Goal: Check status: Check status

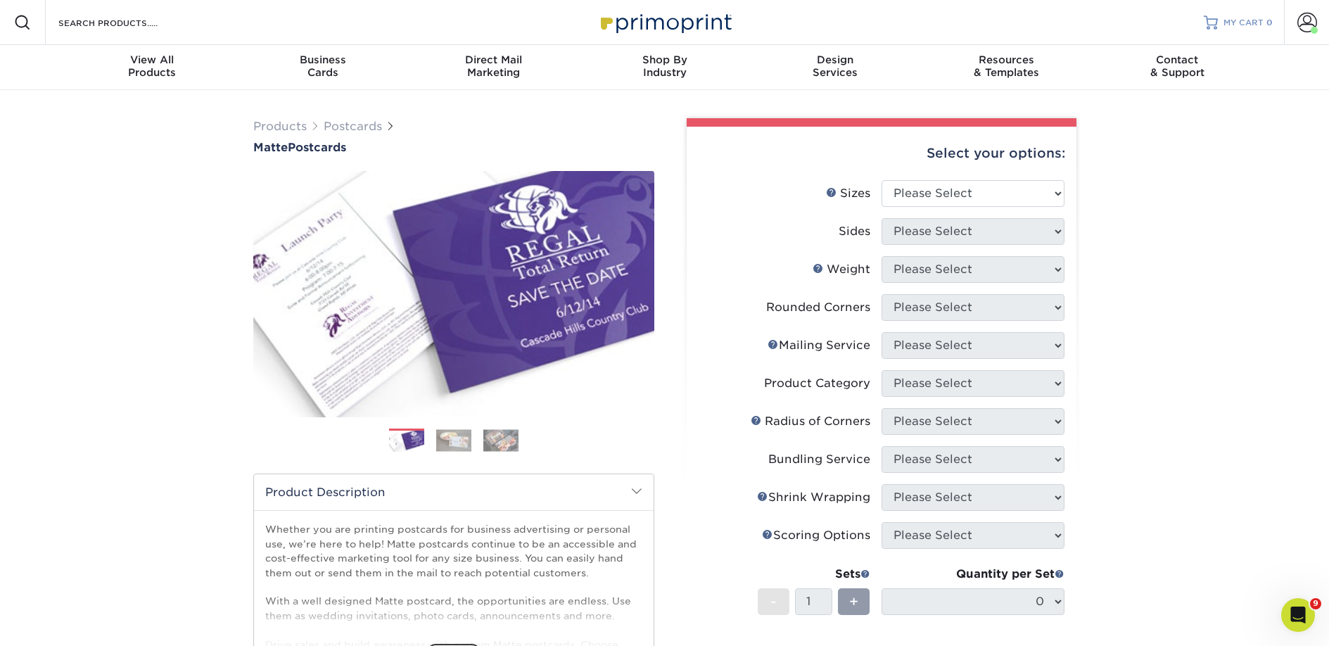
click at [1243, 27] on span "MY CART" at bounding box center [1243, 23] width 40 height 12
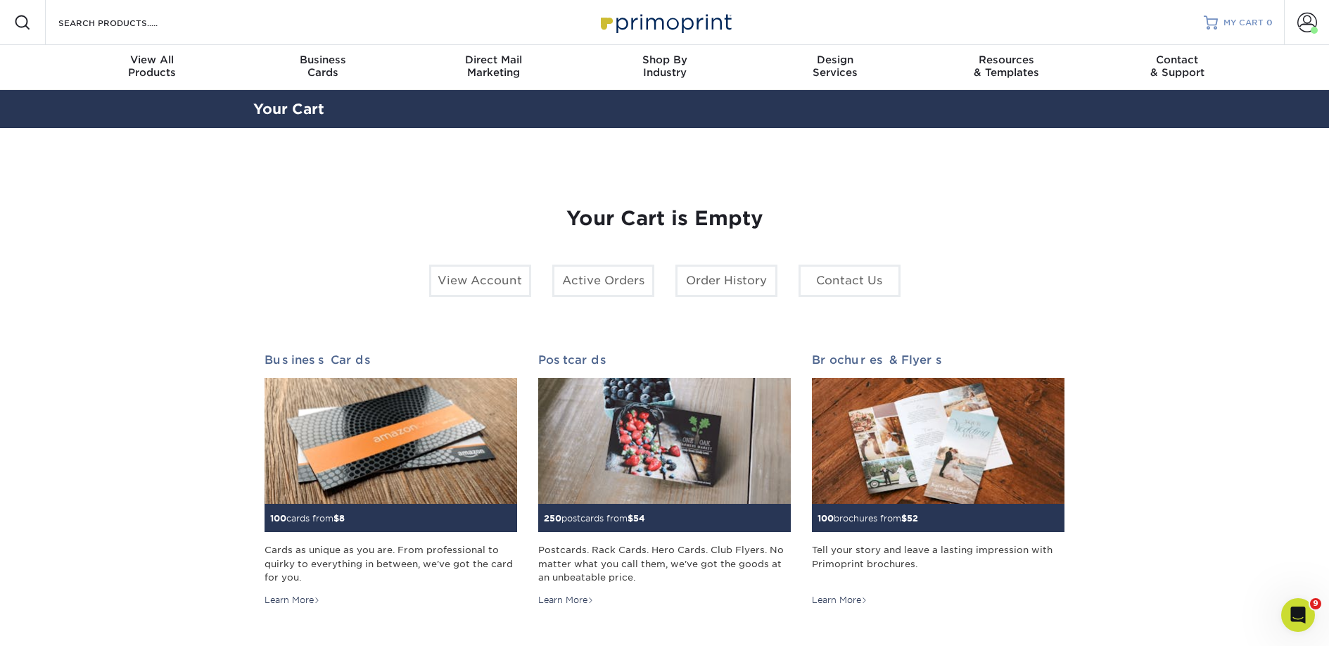
click at [1211, 30] on link "MY CART 0" at bounding box center [1238, 22] width 69 height 45
click at [1309, 16] on span at bounding box center [1307, 23] width 20 height 20
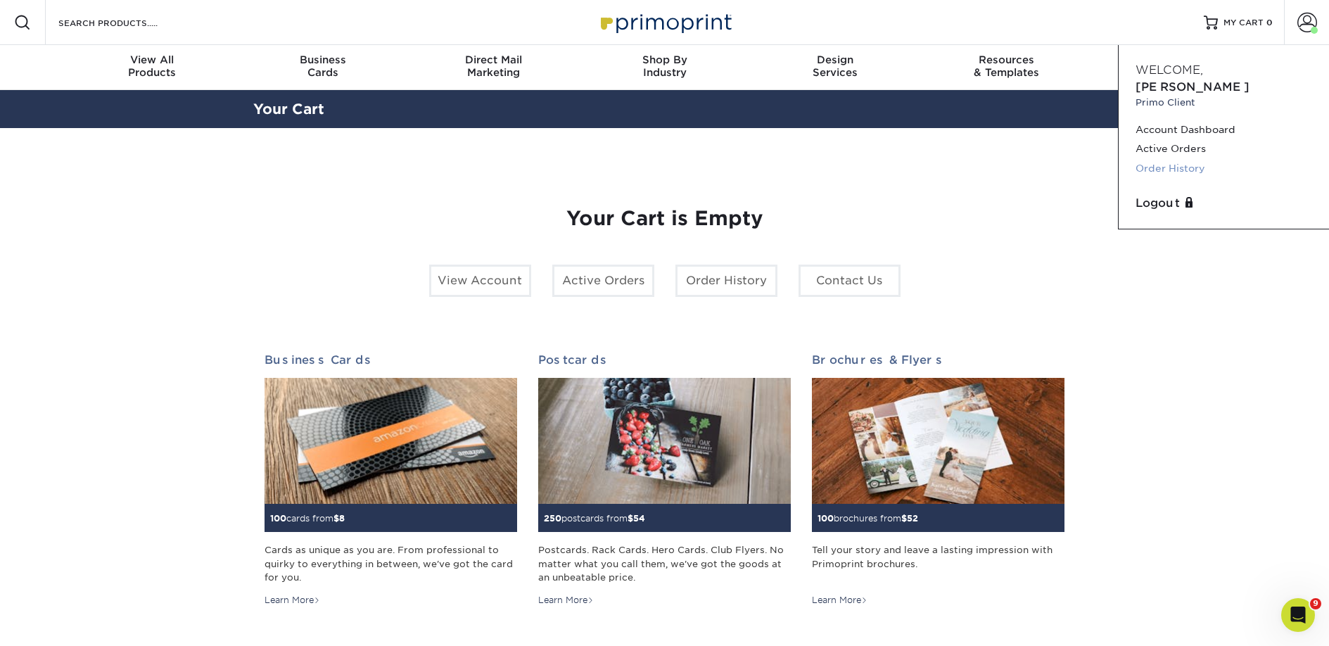
click at [1173, 159] on link "Order History" at bounding box center [1223, 168] width 177 height 19
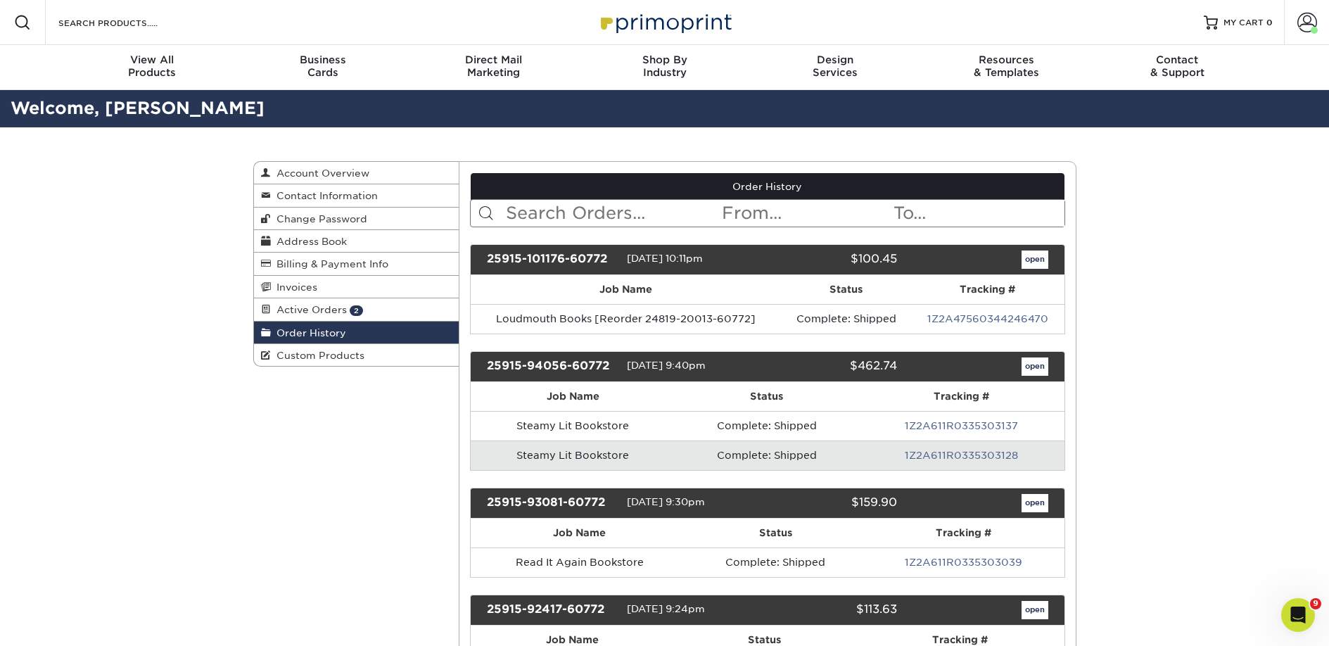
click at [583, 218] on input "text" at bounding box center [612, 213] width 216 height 27
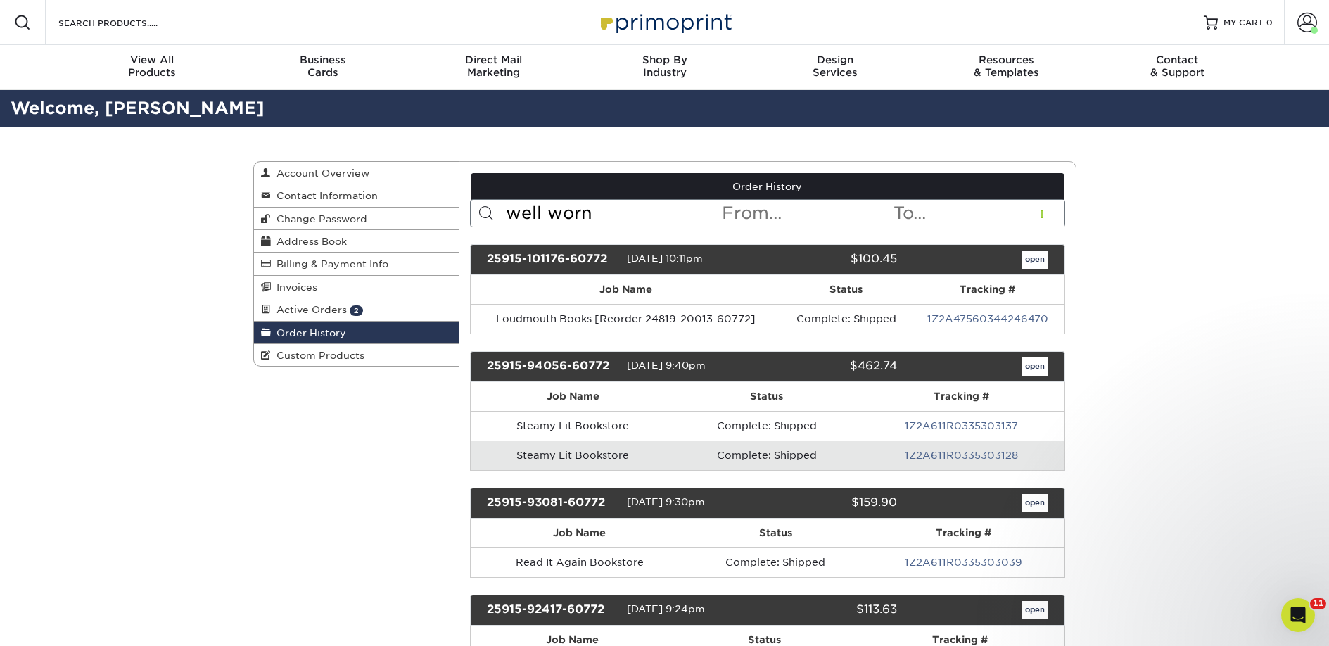
type input "well worn"
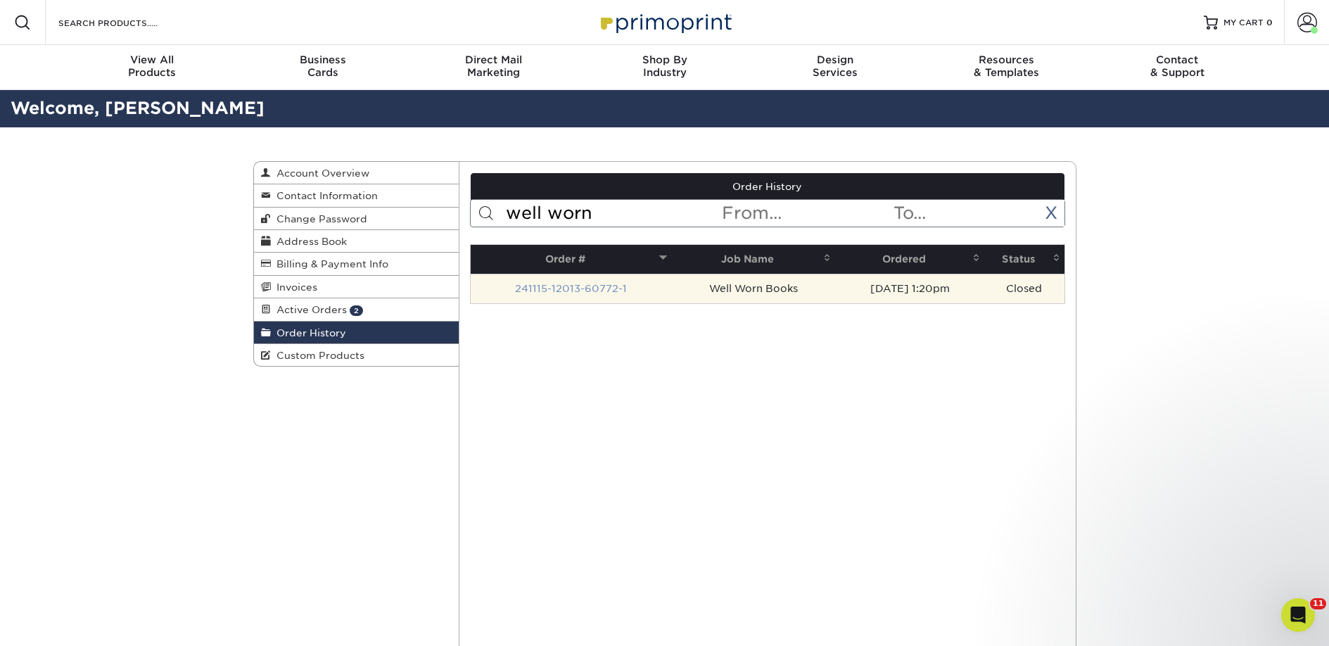
click at [597, 285] on link "241115-12013-60772-1" at bounding box center [571, 288] width 112 height 11
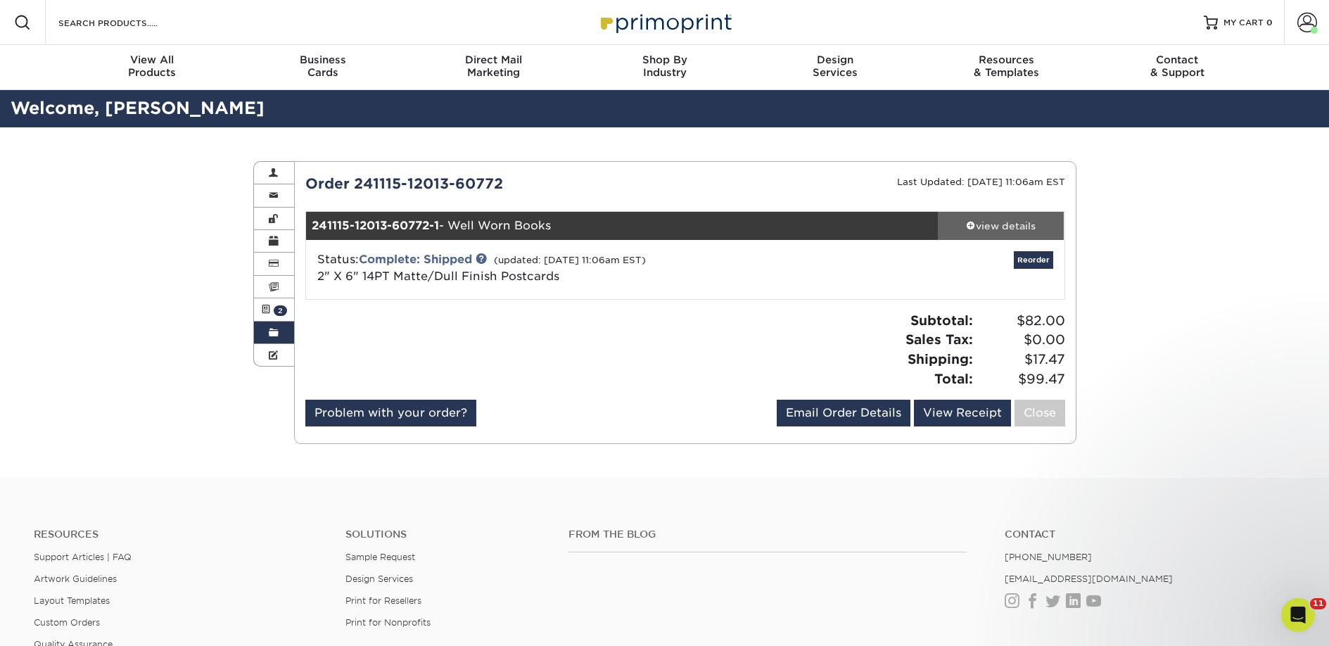
click at [987, 225] on div "view details" at bounding box center [1001, 226] width 127 height 14
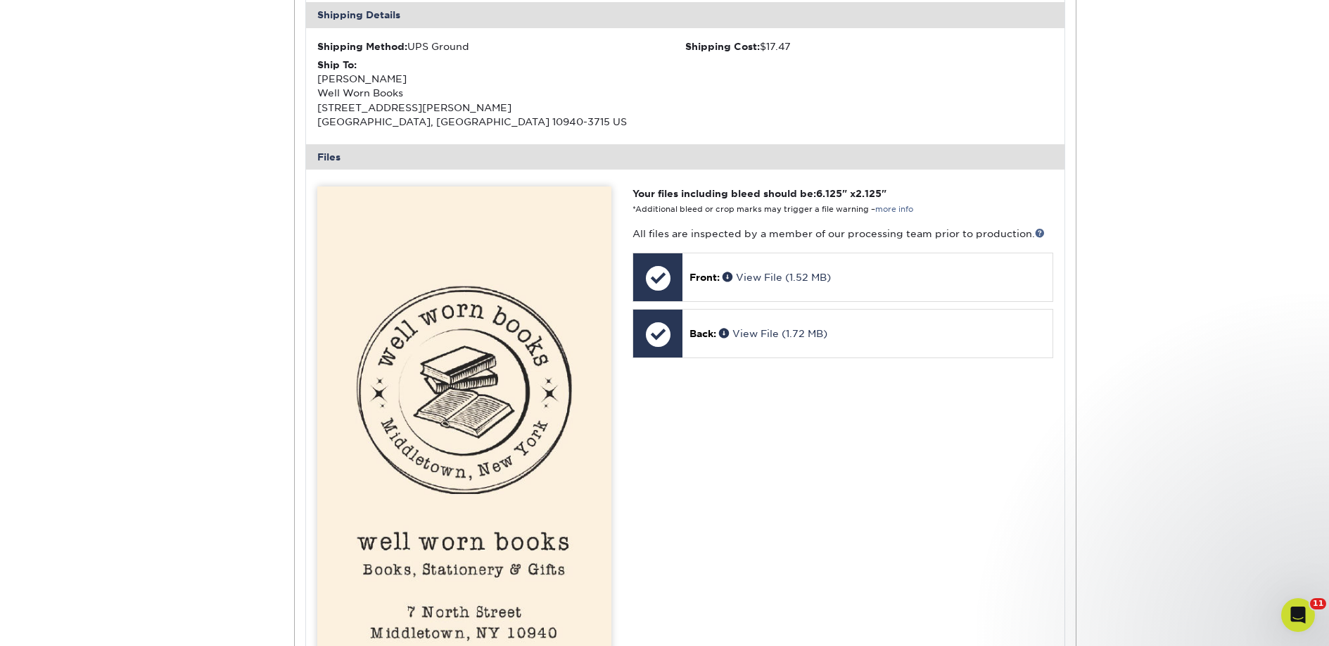
scroll to position [436, 0]
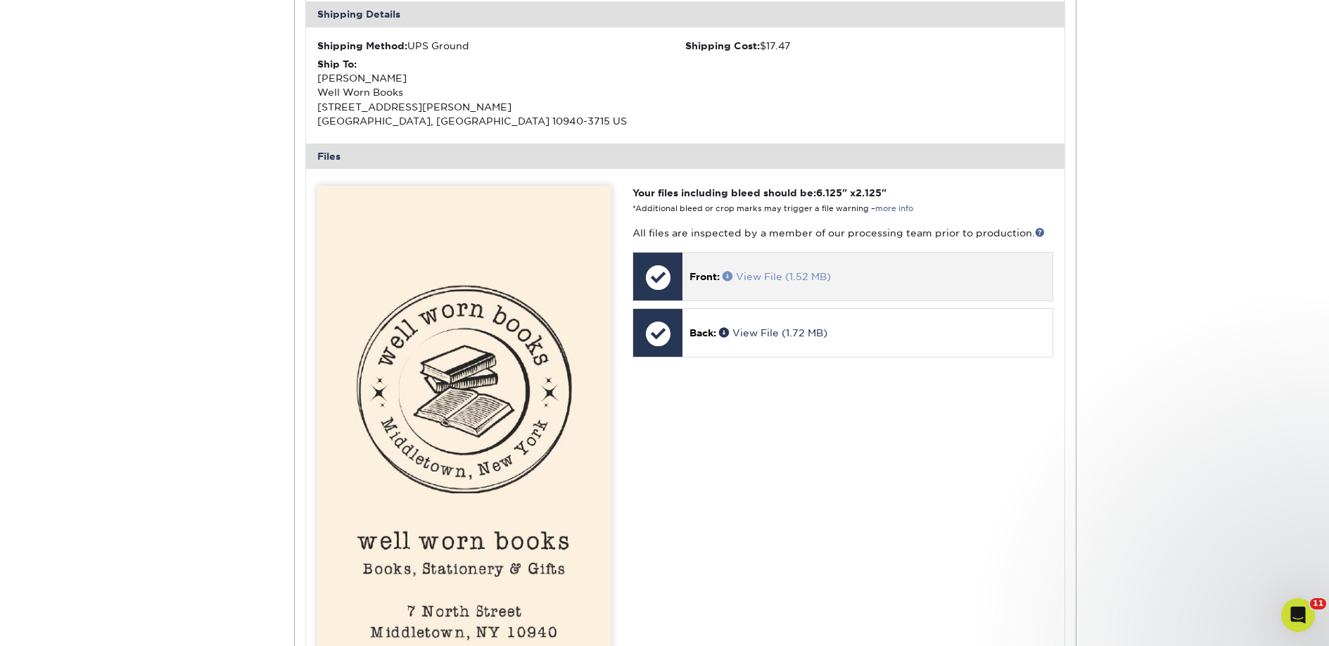
click at [777, 278] on link "View File (1.52 MB)" at bounding box center [776, 276] width 108 height 11
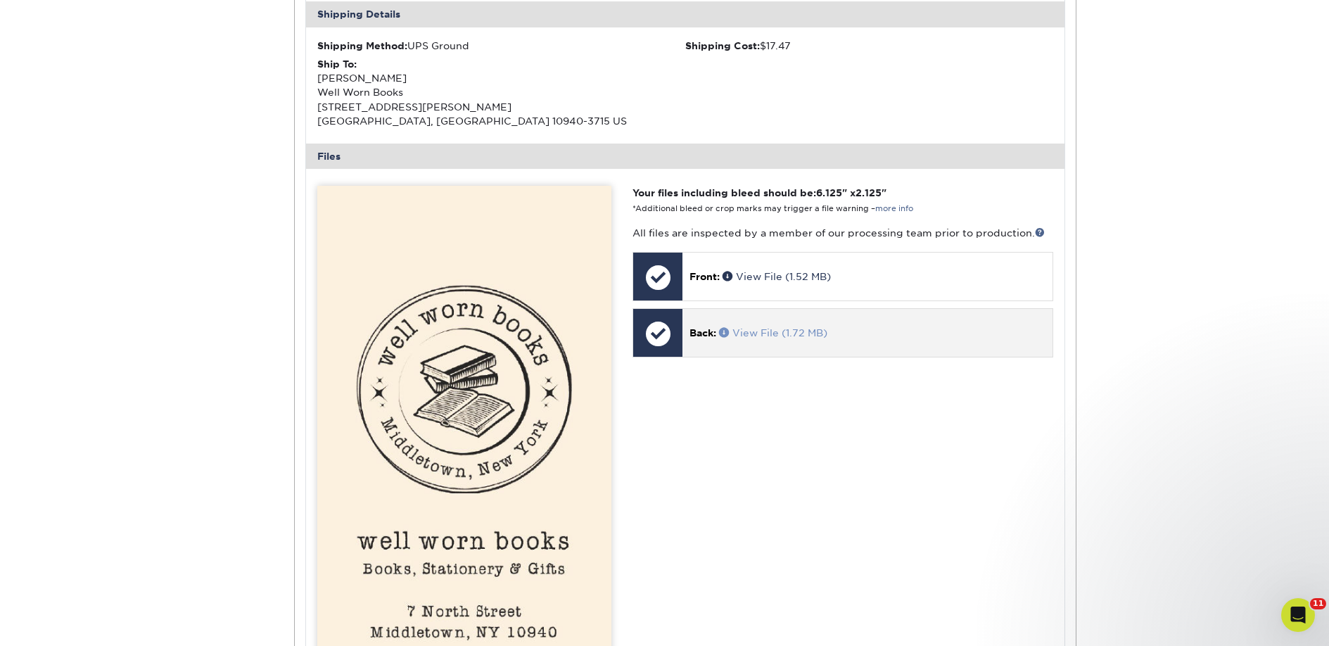
click at [759, 336] on link "View File (1.72 MB)" at bounding box center [773, 332] width 108 height 11
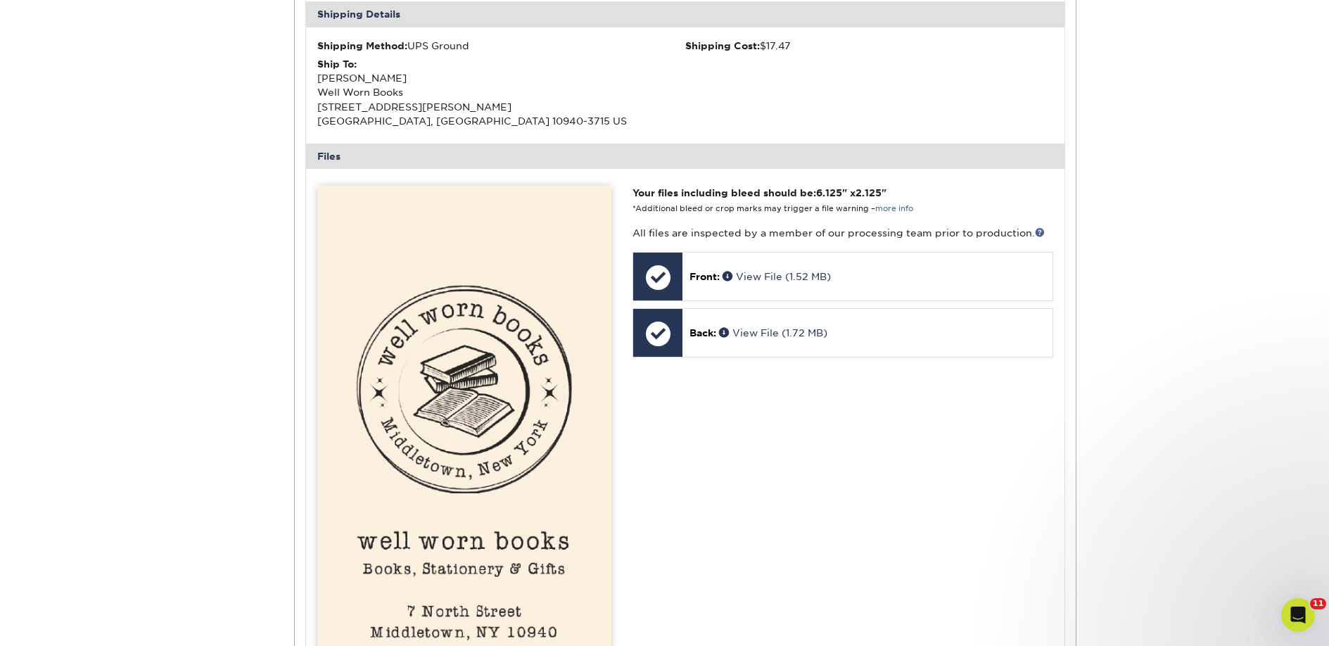
scroll to position [0, 0]
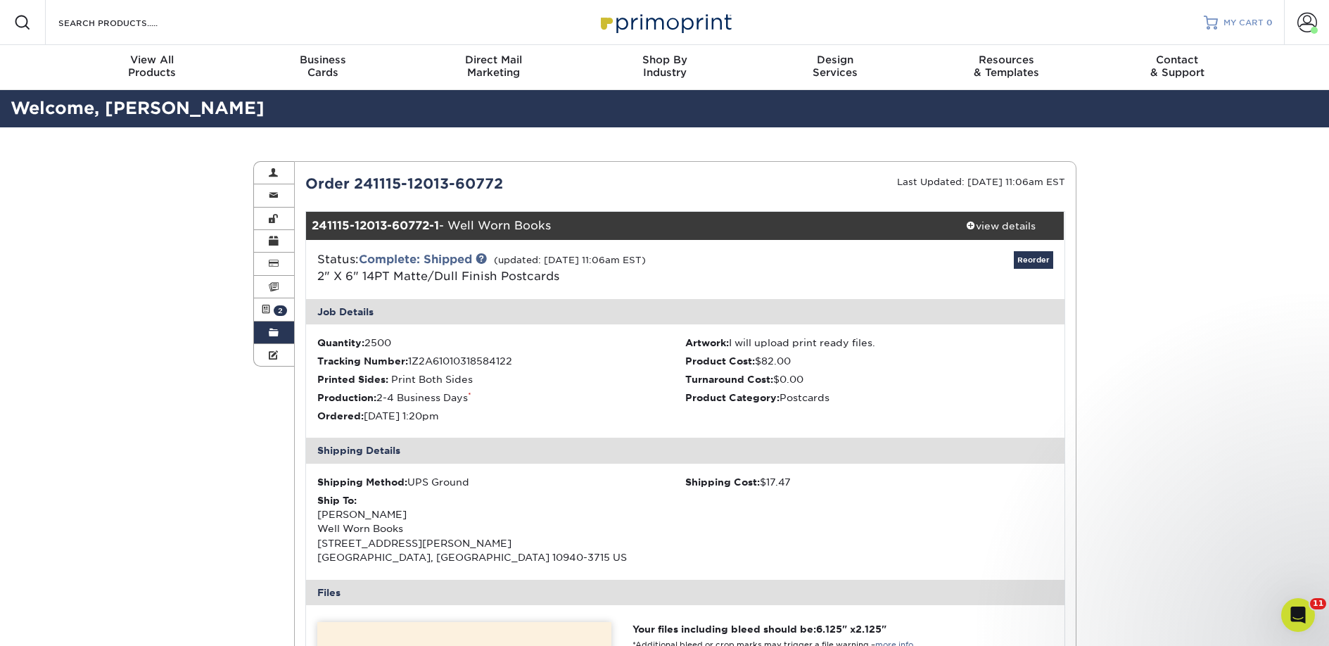
click at [1250, 20] on span "MY CART" at bounding box center [1243, 23] width 40 height 12
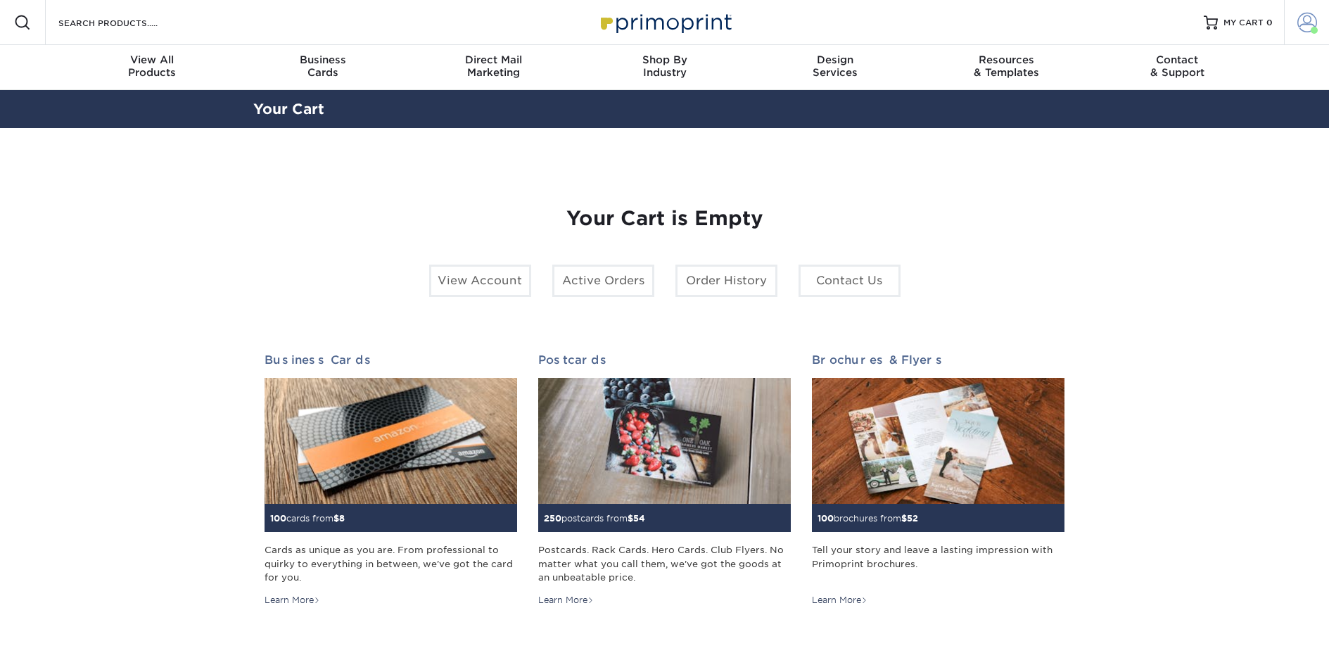
click at [1301, 26] on span at bounding box center [1307, 23] width 20 height 20
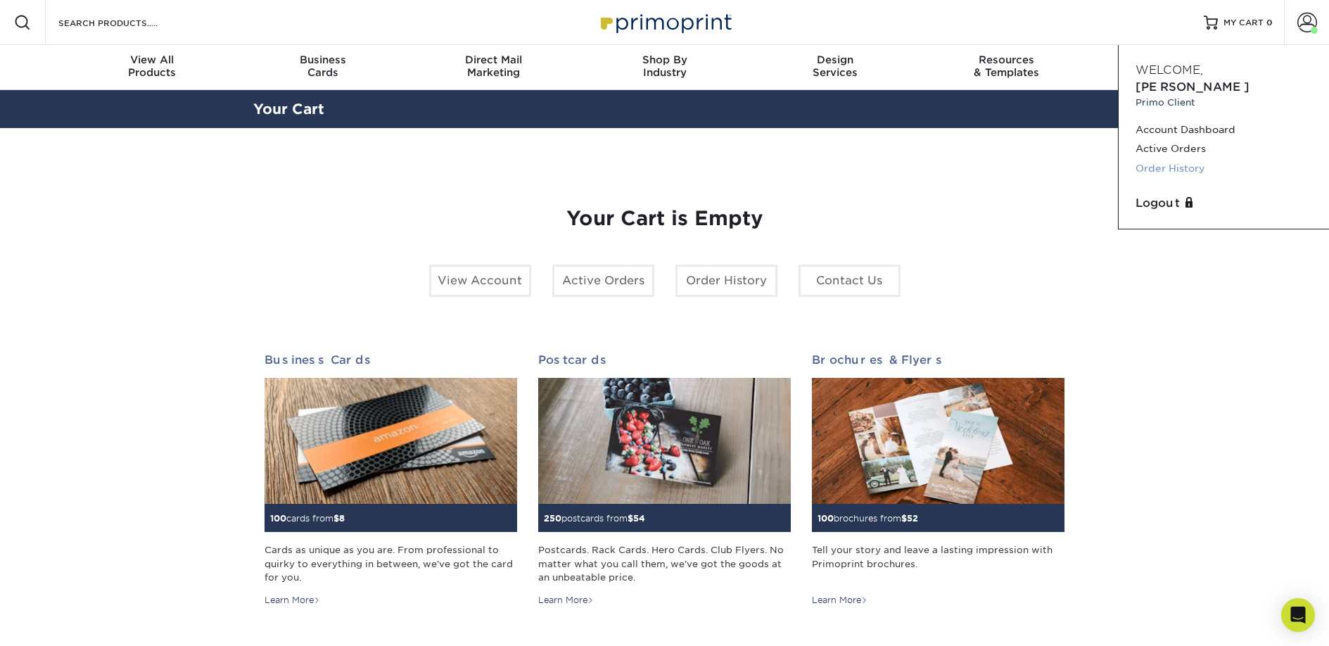
click at [1160, 159] on link "Order History" at bounding box center [1223, 168] width 177 height 19
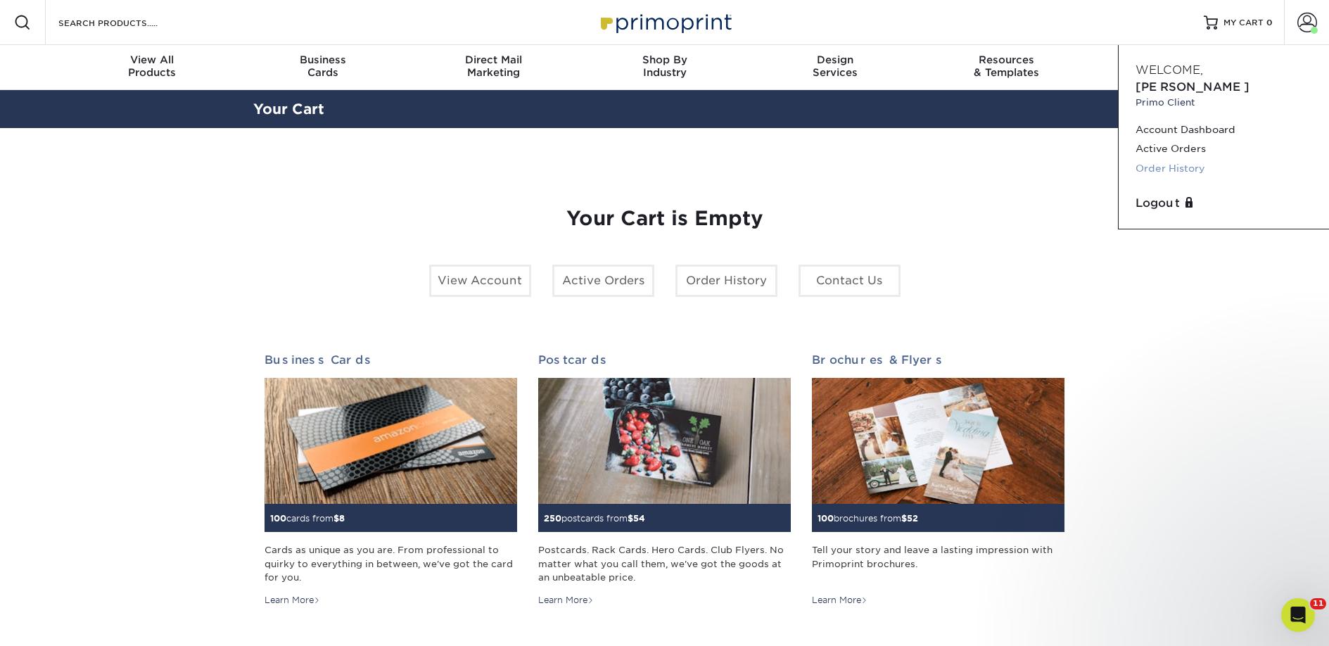
click at [1166, 159] on link "Order History" at bounding box center [1223, 168] width 177 height 19
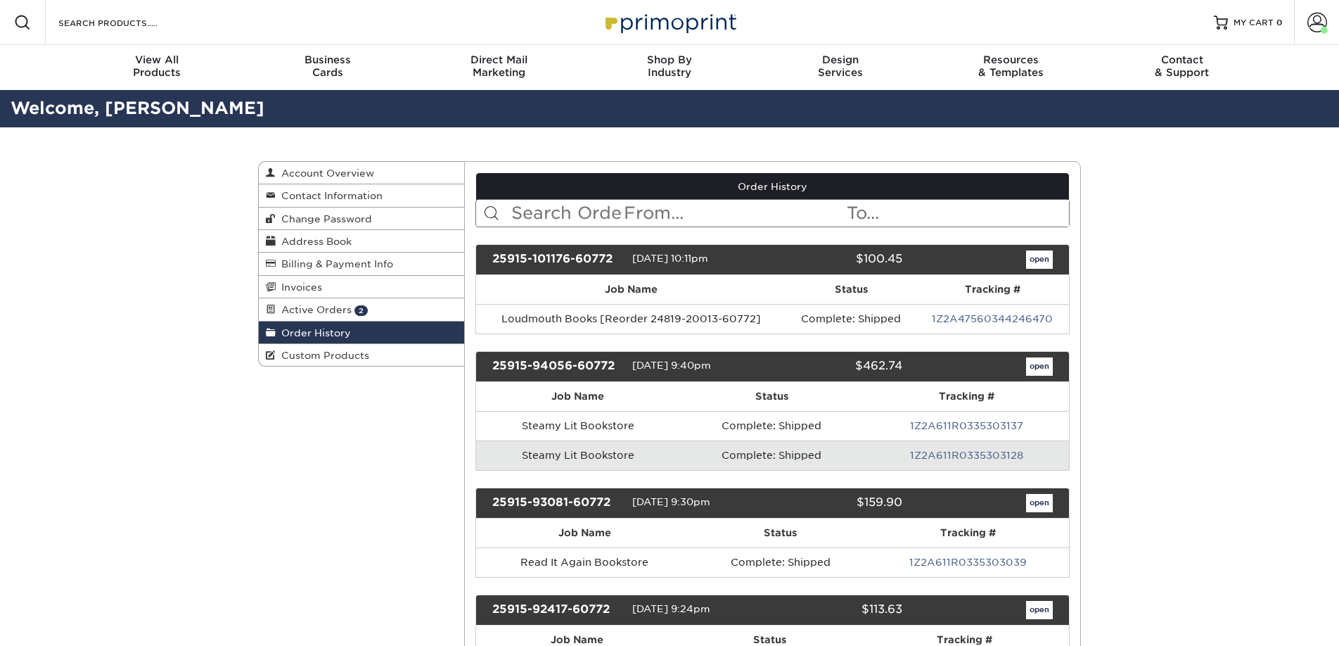
click at [666, 212] on input "text" at bounding box center [735, 213] width 224 height 27
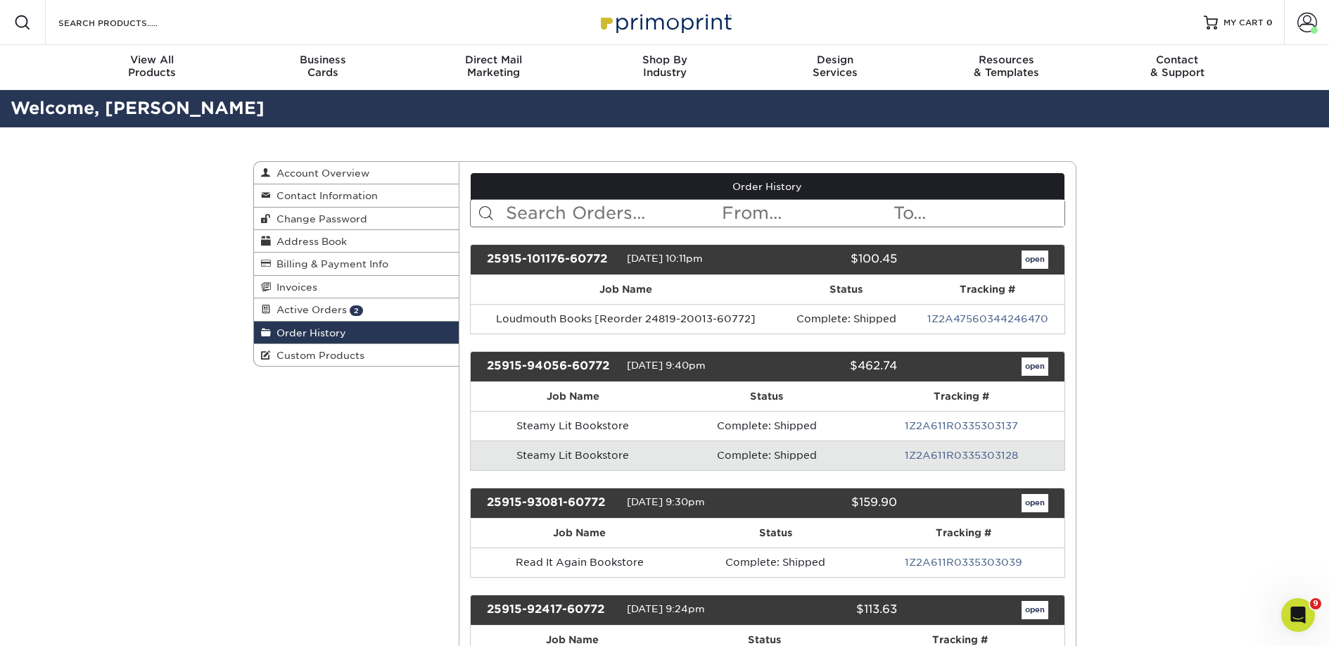
click at [666, 212] on input "text" at bounding box center [612, 213] width 216 height 27
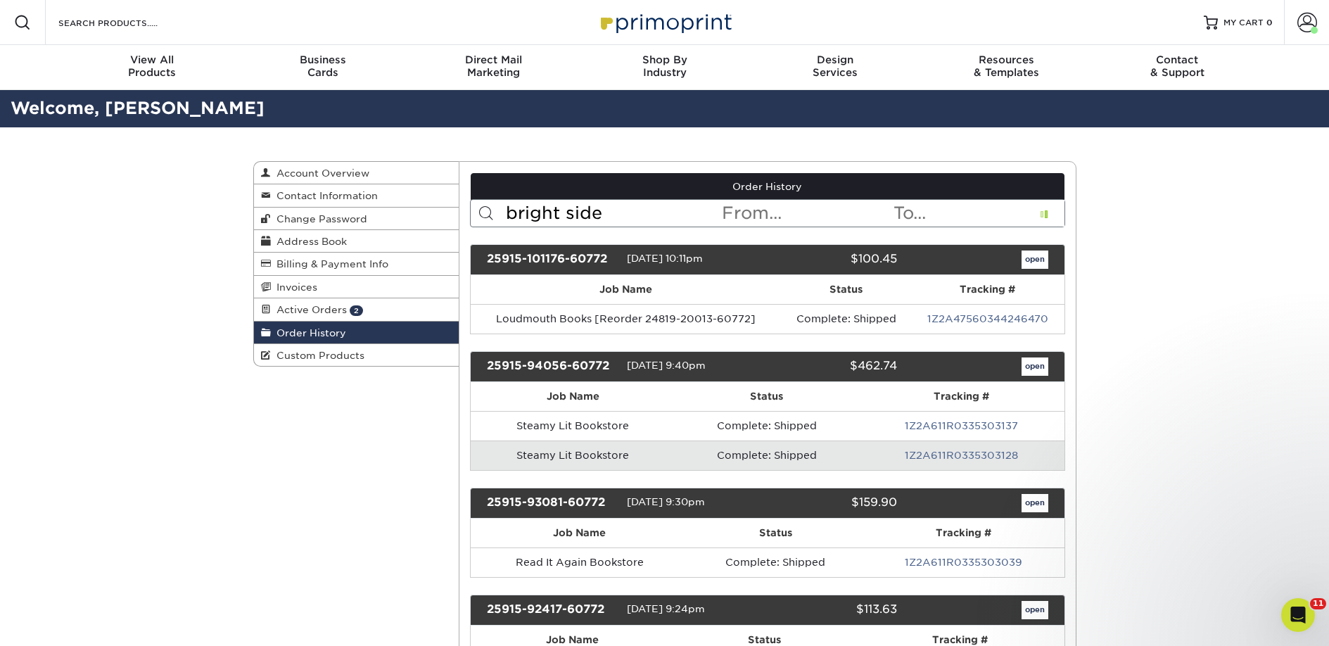
type input "bright side"
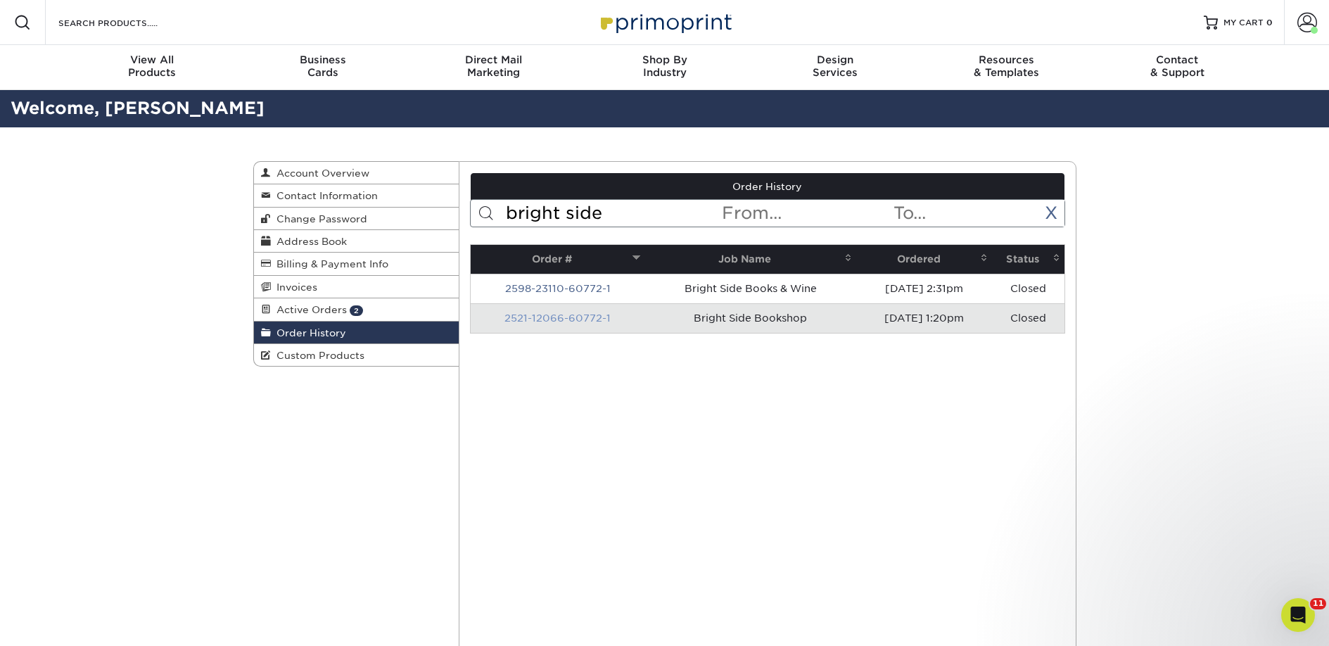
click at [567, 317] on link "2521-12066-60772-1" at bounding box center [557, 317] width 106 height 11
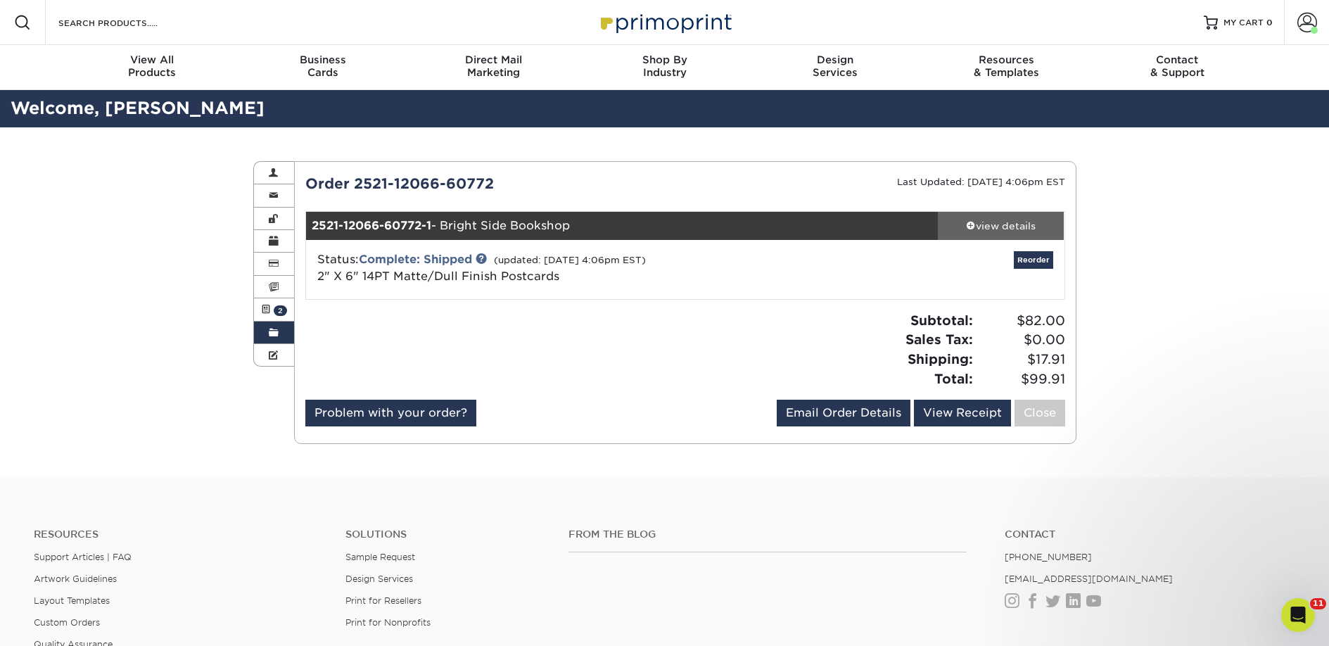
click at [1007, 222] on div "view details" at bounding box center [1001, 226] width 127 height 14
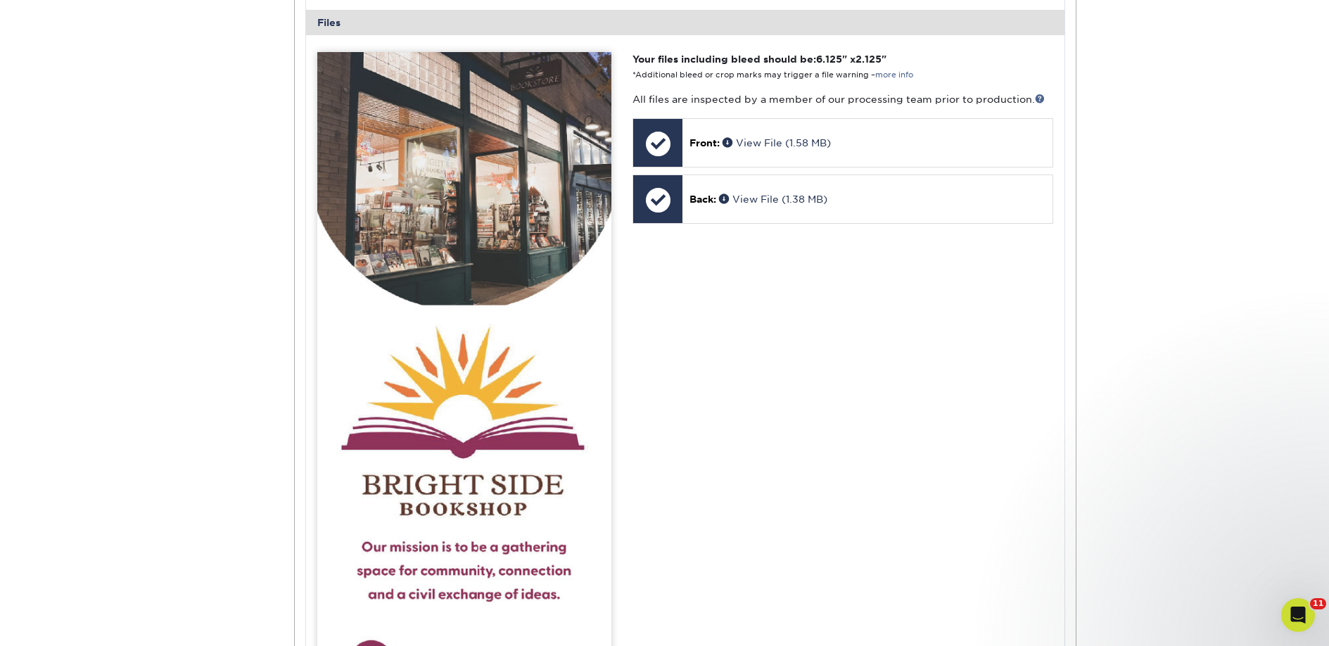
scroll to position [570, 0]
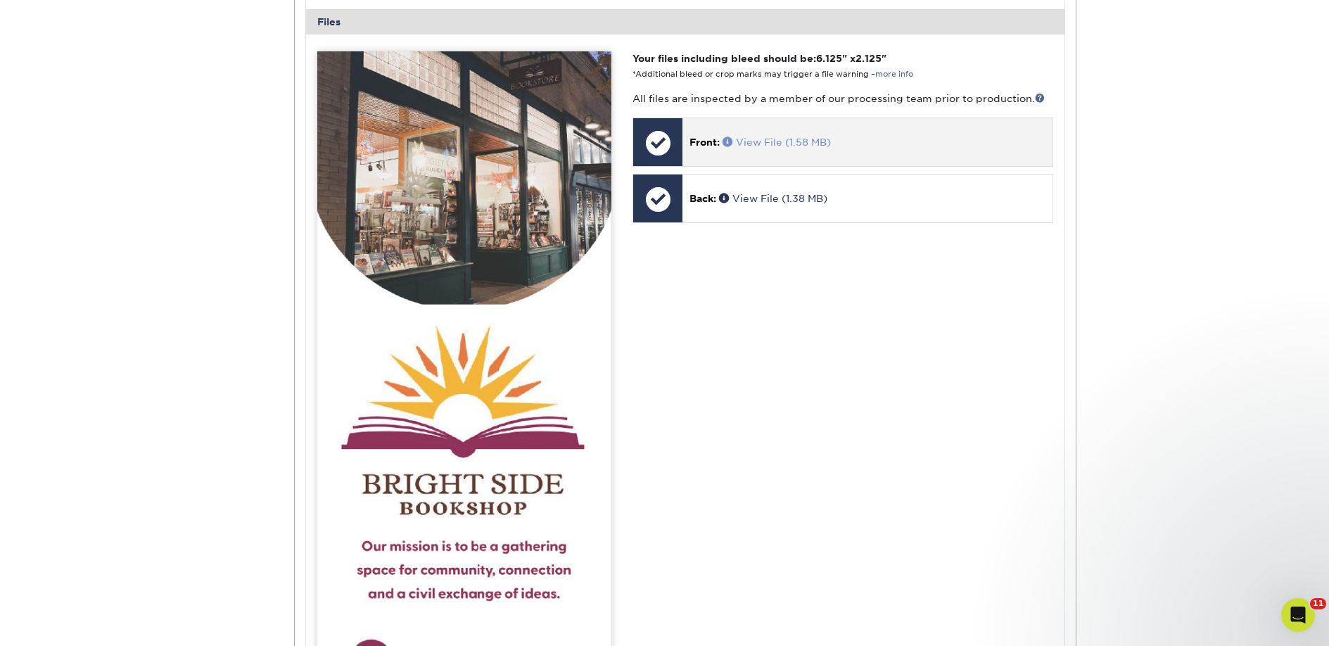
click at [772, 144] on link "View File (1.58 MB)" at bounding box center [776, 141] width 108 height 11
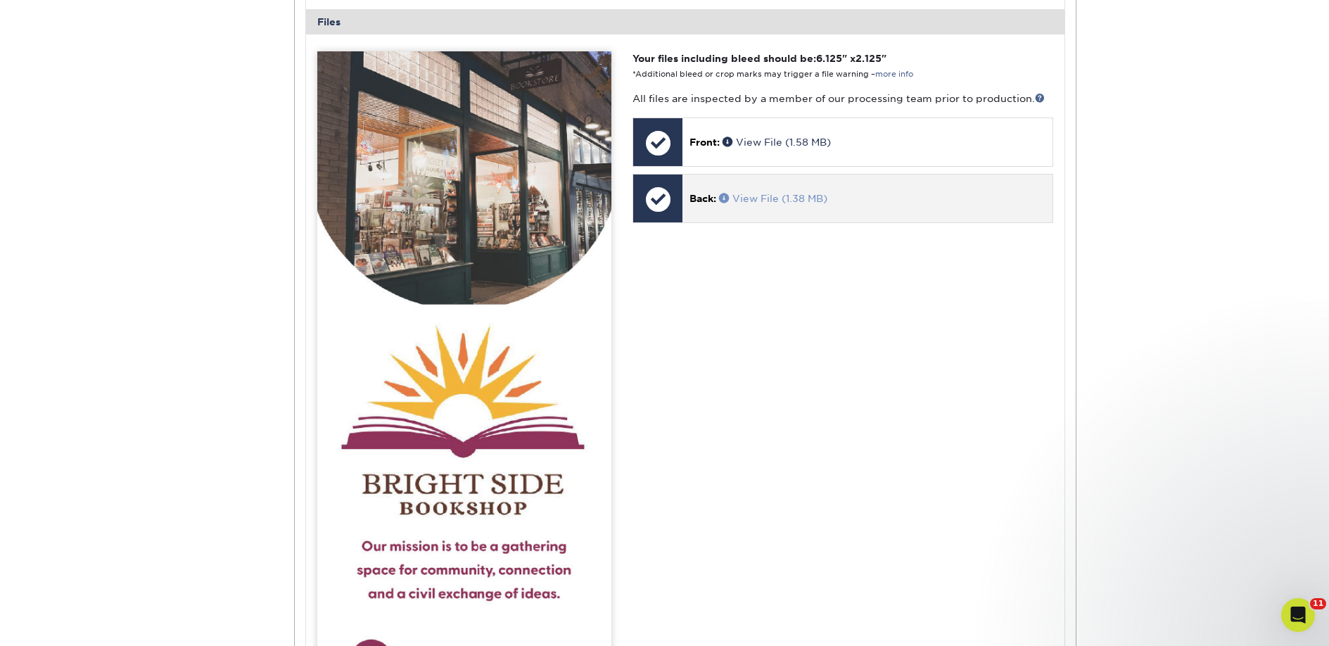
click at [791, 194] on link "View File (1.38 MB)" at bounding box center [773, 198] width 108 height 11
